Goal: Information Seeking & Learning: Understand process/instructions

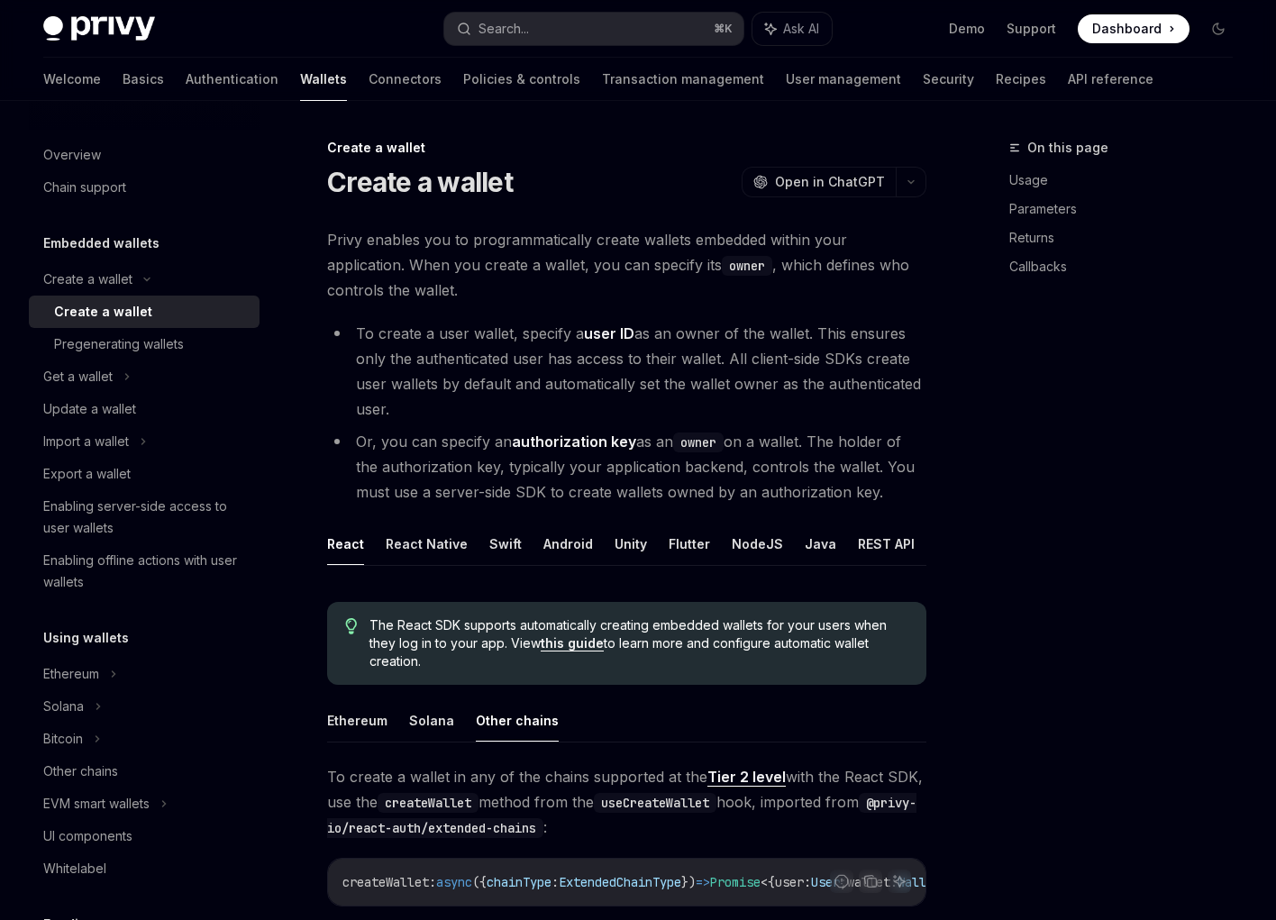
scroll to position [587, 0]
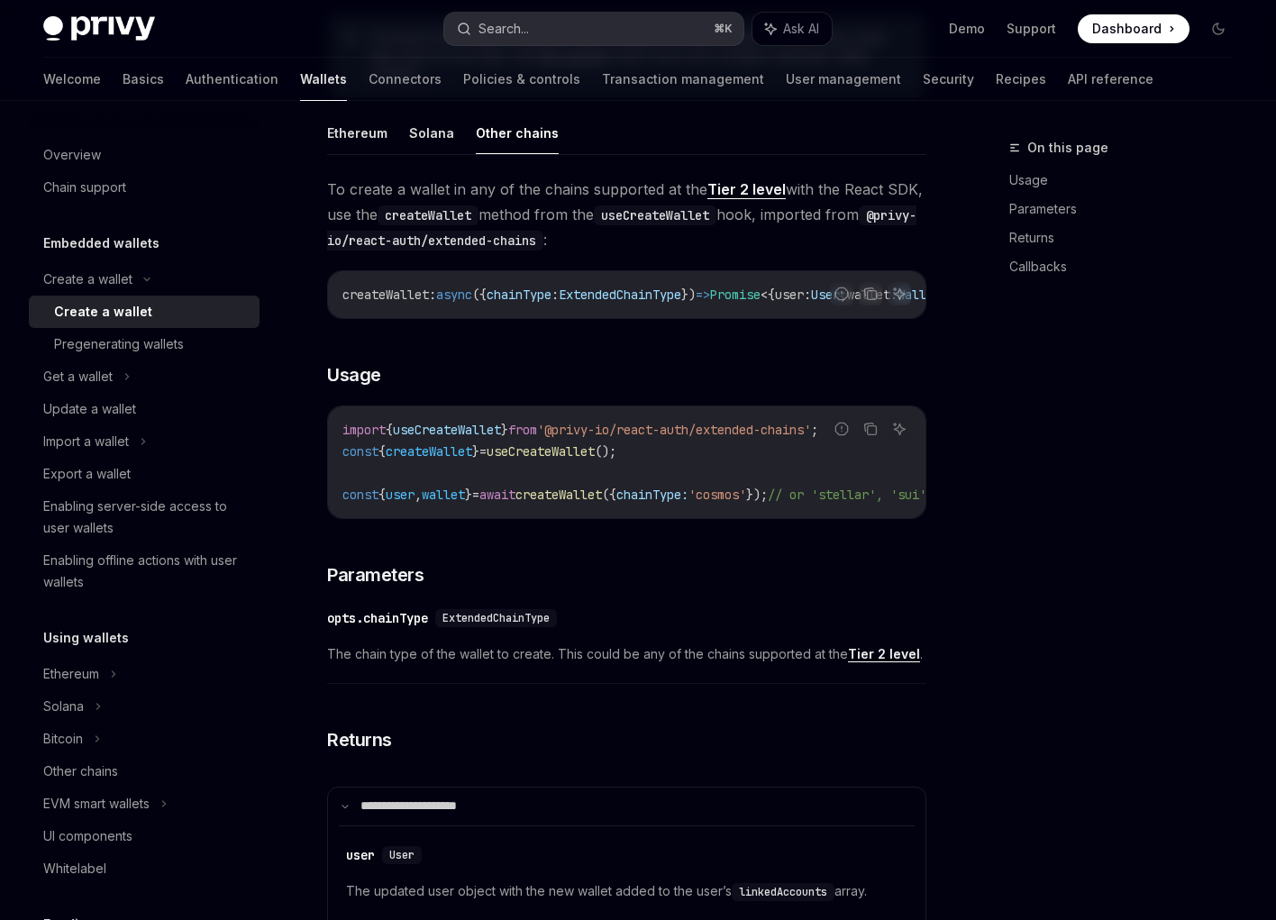
click at [529, 23] on div "Search..." at bounding box center [503, 29] width 50 height 22
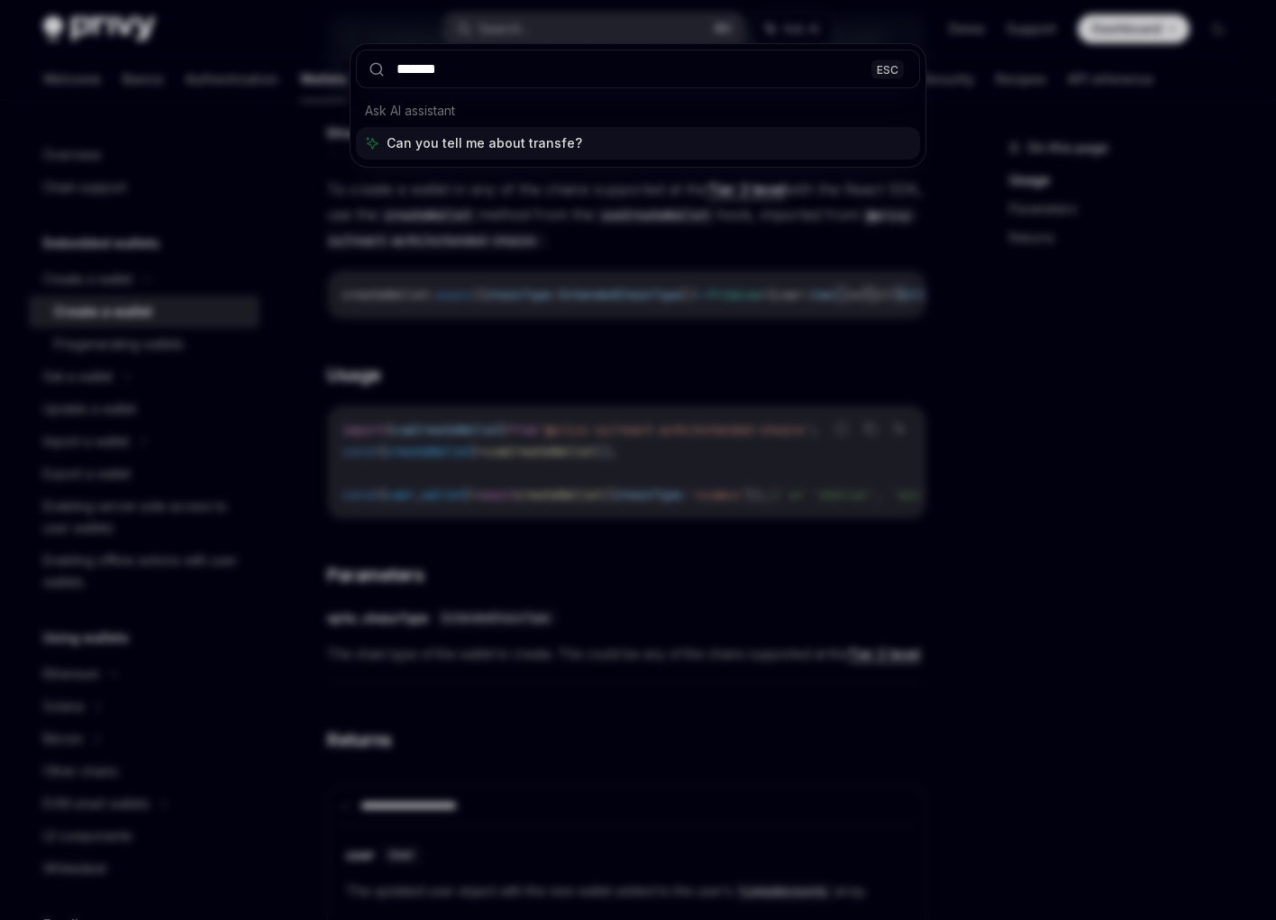
type input "********"
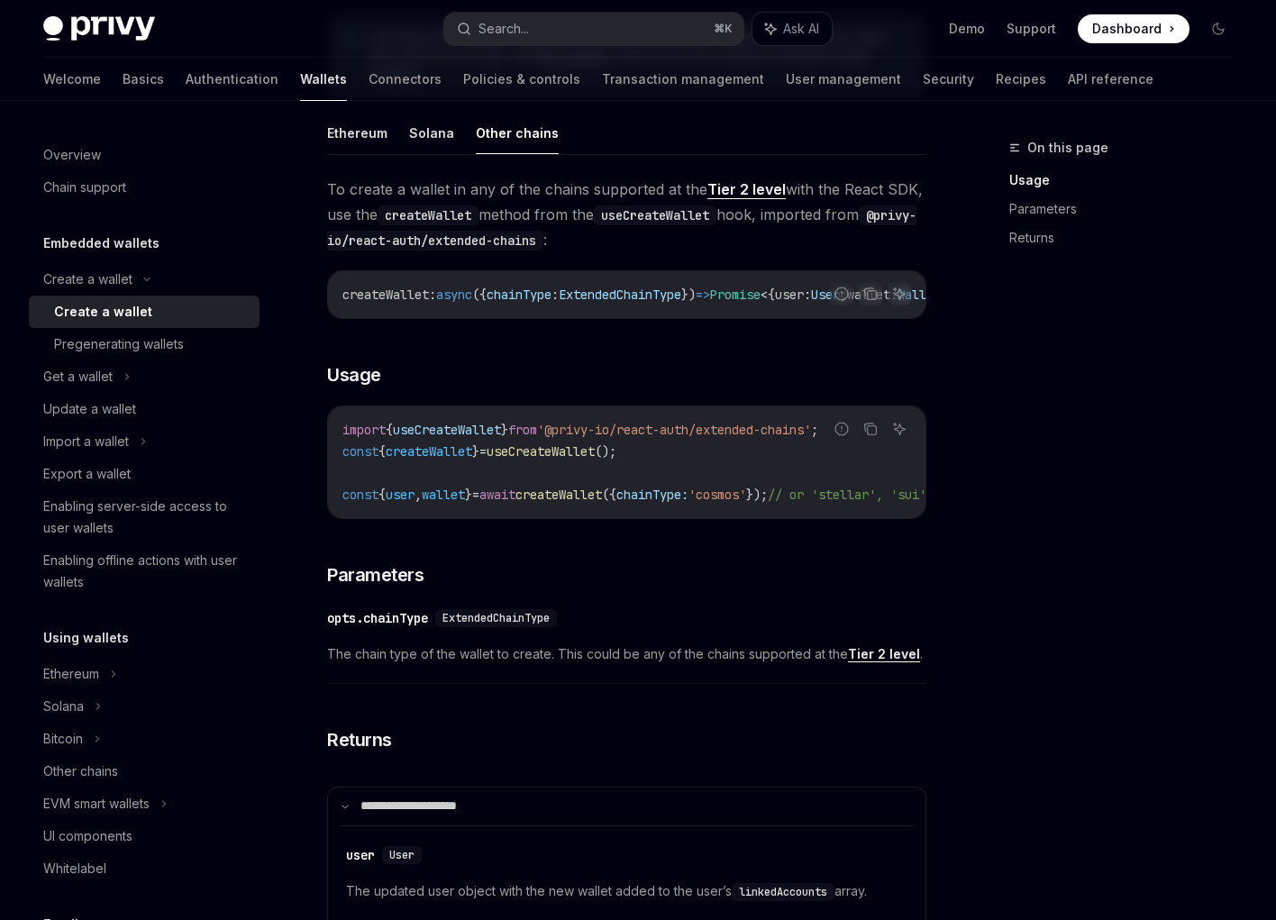
click at [950, 76] on div "Welcome Basics Authentication Wallets Connectors Policies & controls Transactio…" at bounding box center [598, 79] width 1110 height 43
click at [1067, 81] on link "API reference" at bounding box center [1110, 79] width 86 height 43
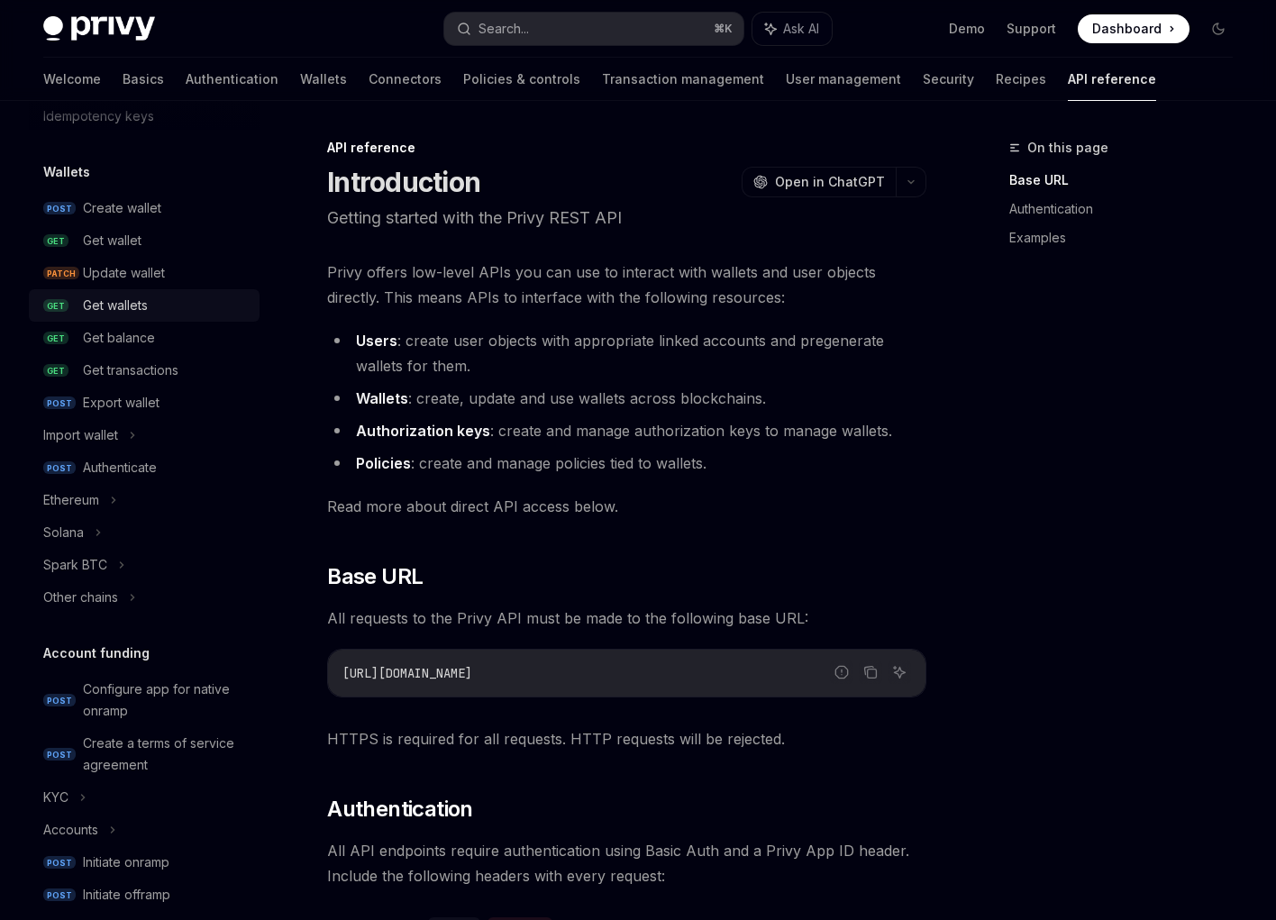
scroll to position [159, 0]
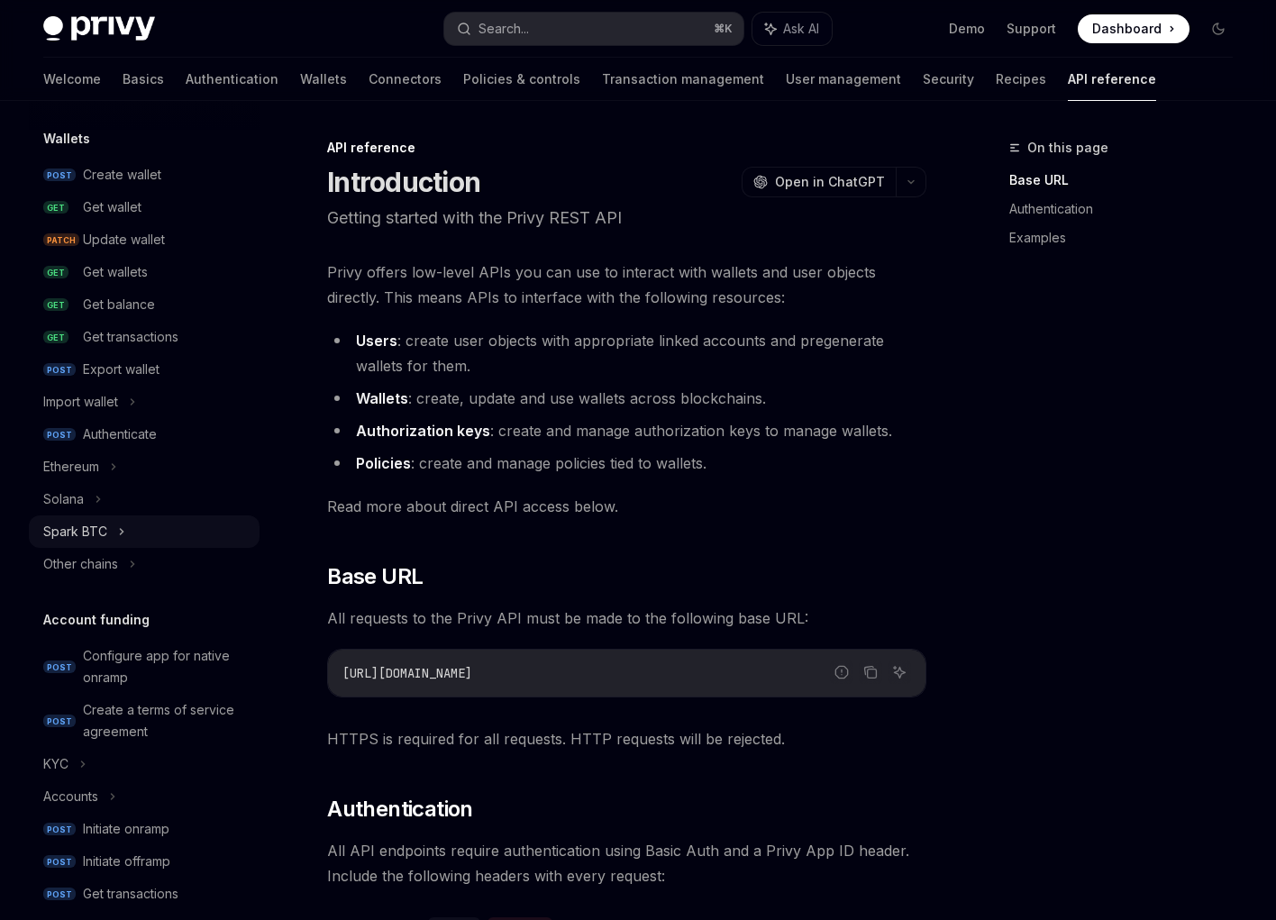
click at [104, 533] on div "Spark BTC" at bounding box center [75, 532] width 64 height 22
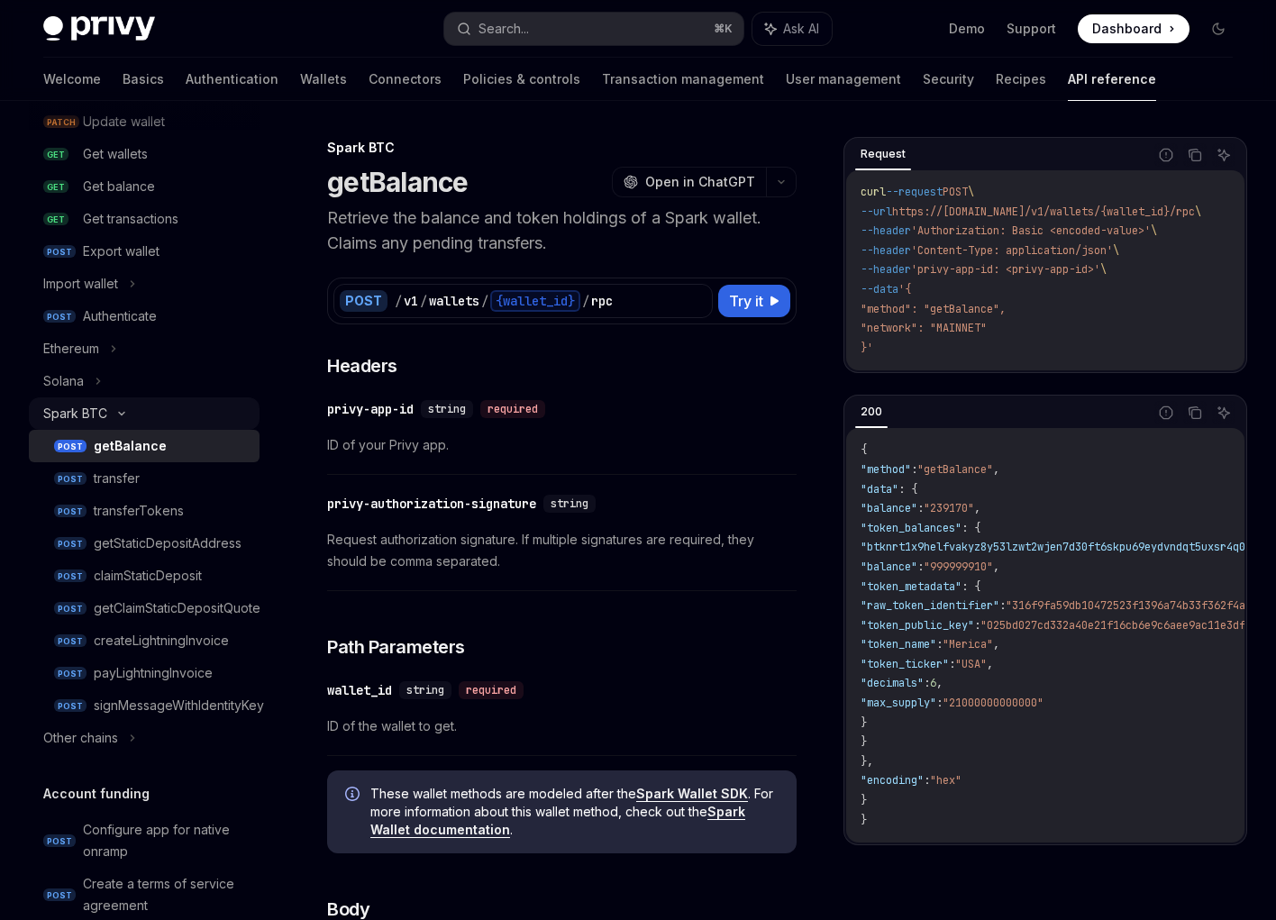
scroll to position [286, 0]
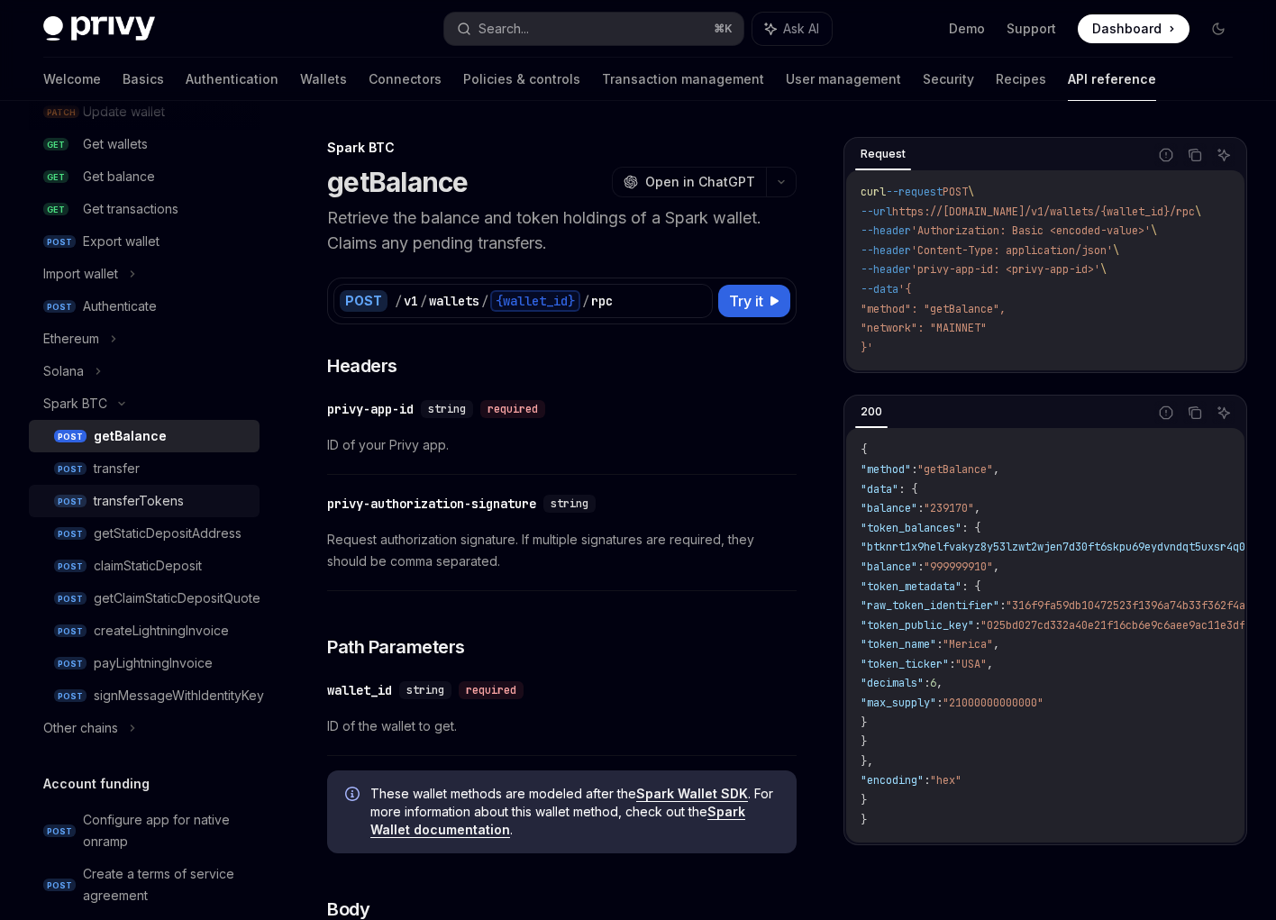
click at [137, 505] on div "transferTokens" at bounding box center [139, 501] width 90 height 22
type textarea "*"
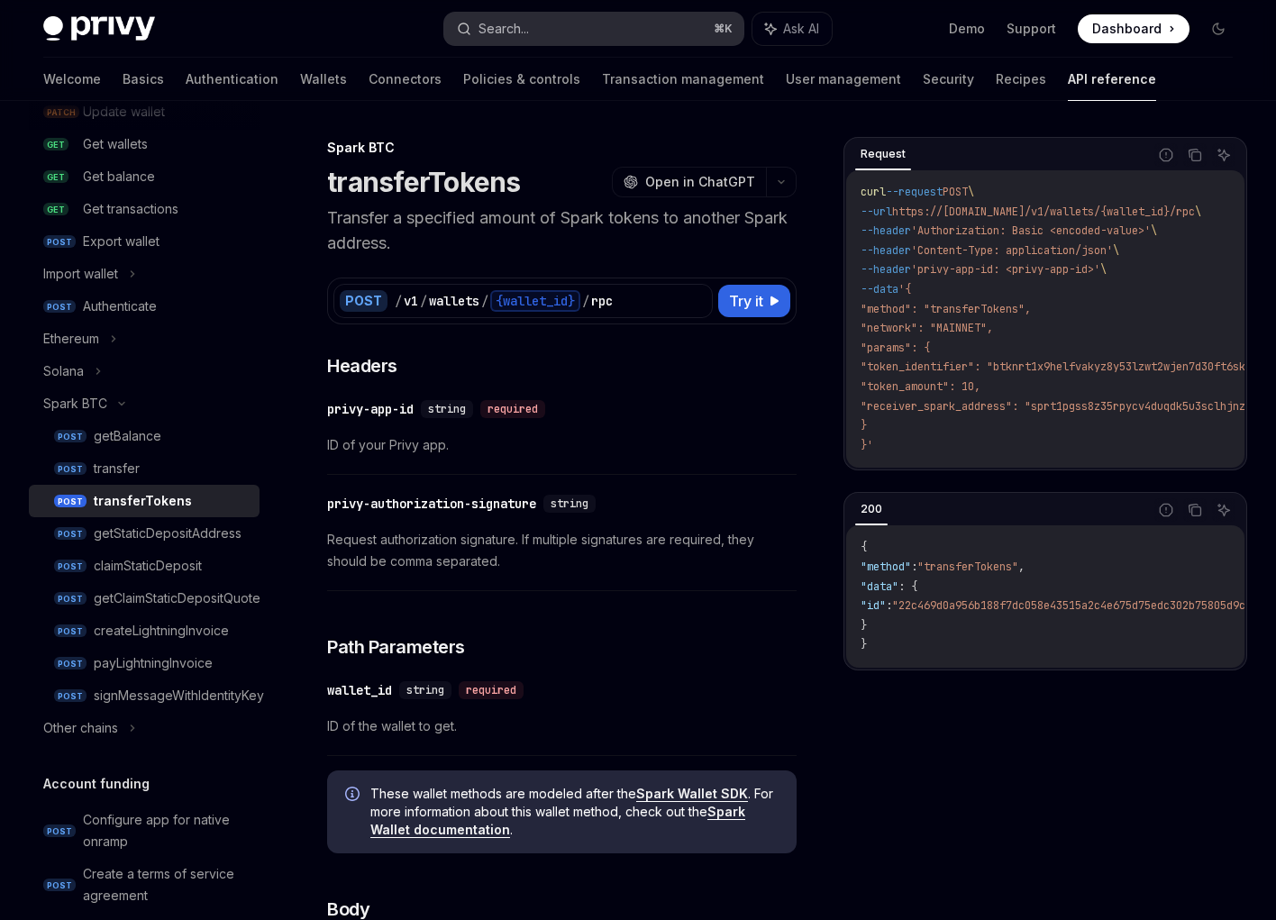
click at [555, 24] on button "Search... ⌘ K" at bounding box center [593, 29] width 298 height 32
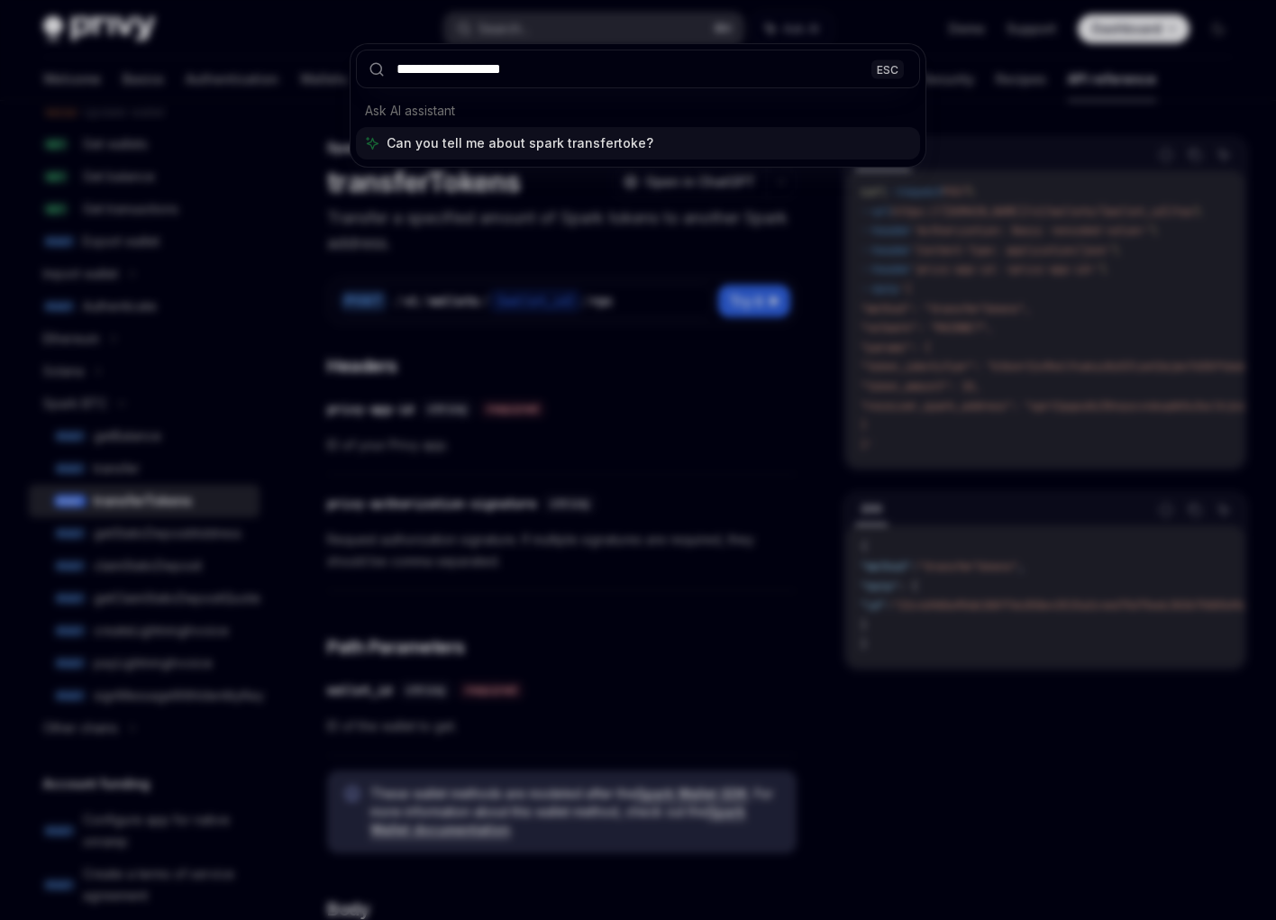
type input "**********"
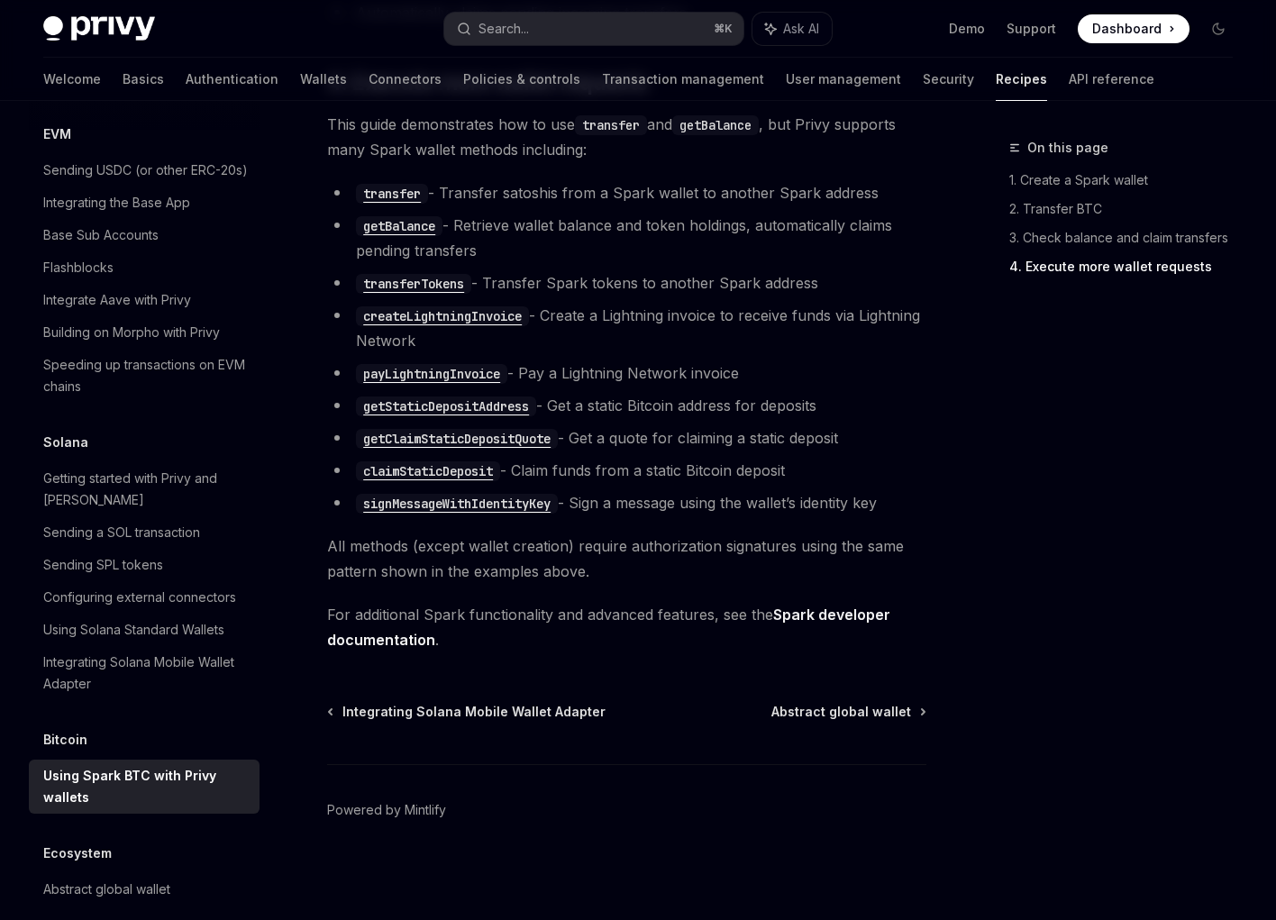
scroll to position [3617, 0]
click at [434, 278] on code "transferTokens" at bounding box center [413, 284] width 115 height 20
type textarea "*"
